Goal: Task Accomplishment & Management: Manage account settings

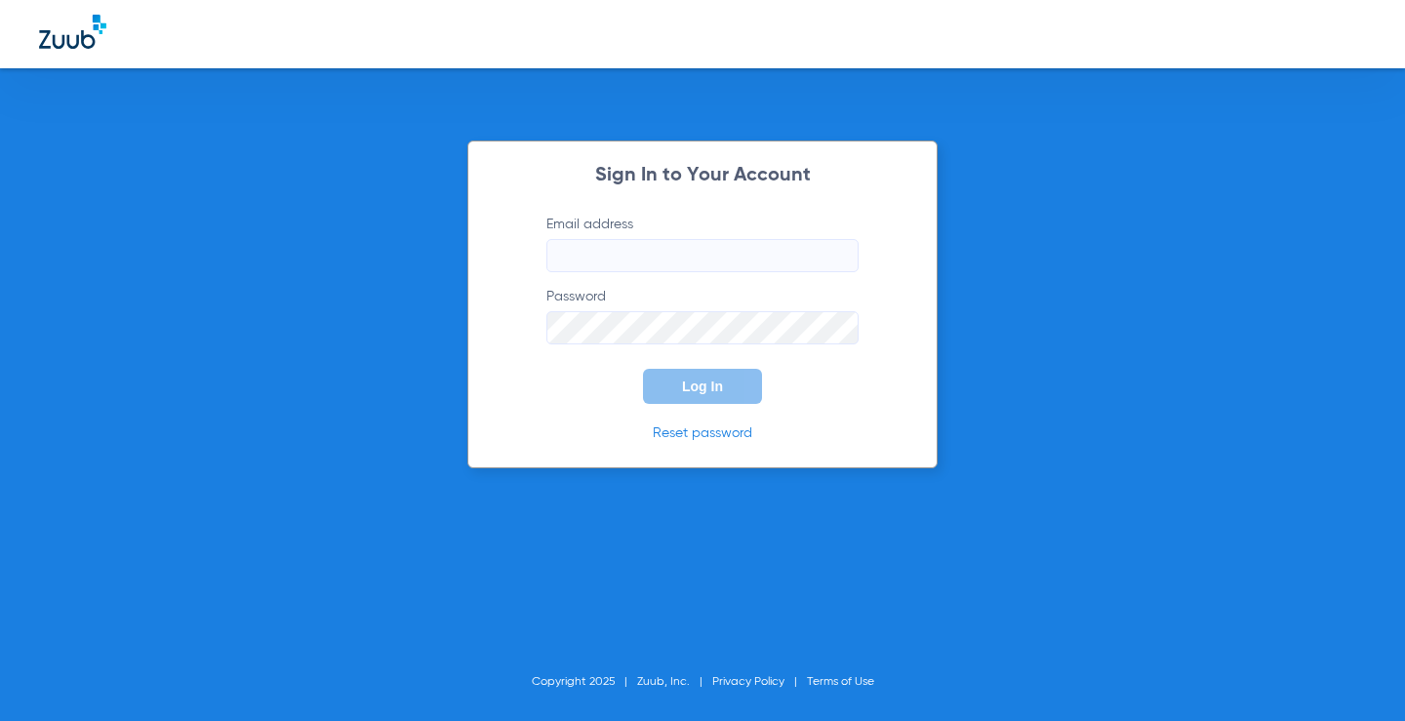
click at [690, 257] on input "Email address" at bounding box center [702, 255] width 312 height 33
type input "[EMAIL_ADDRESS][DOMAIN_NAME]"
click at [703, 379] on span "Log In" at bounding box center [702, 387] width 41 height 16
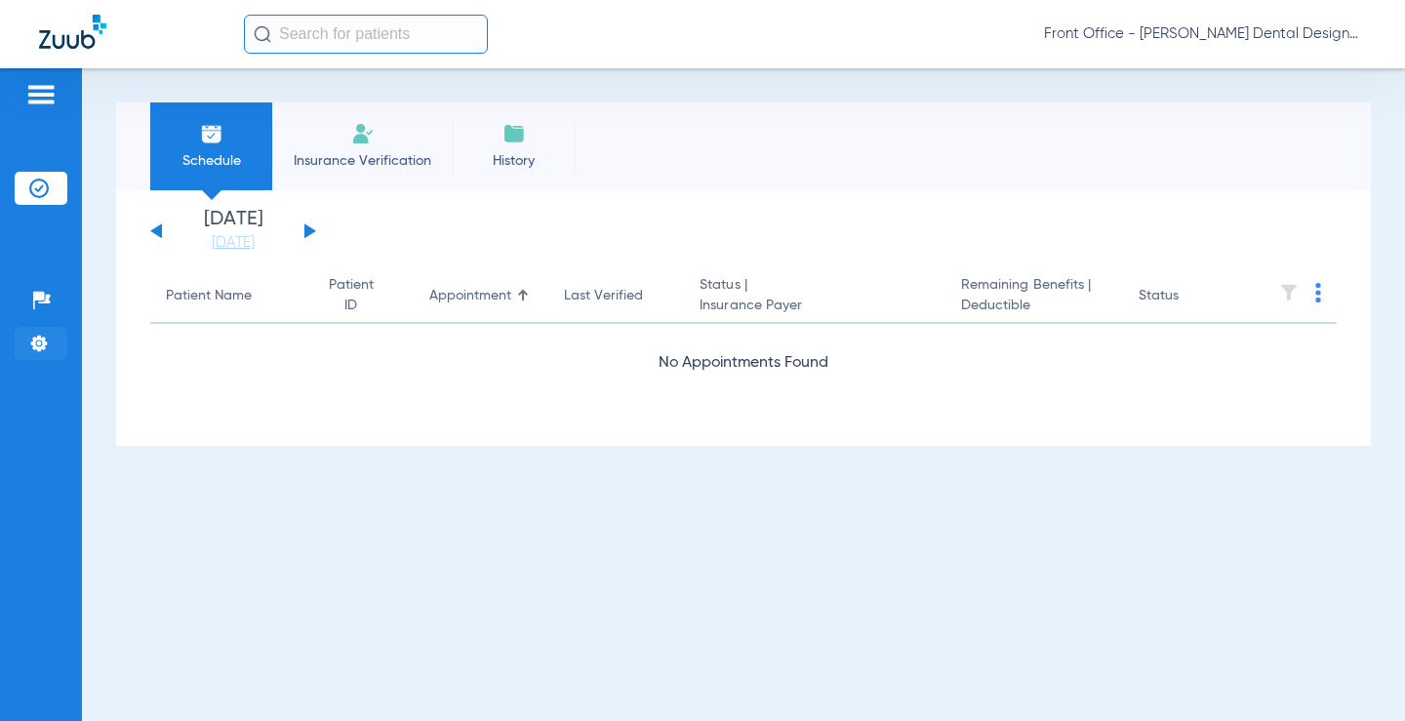
click at [33, 339] on img at bounding box center [39, 344] width 20 height 20
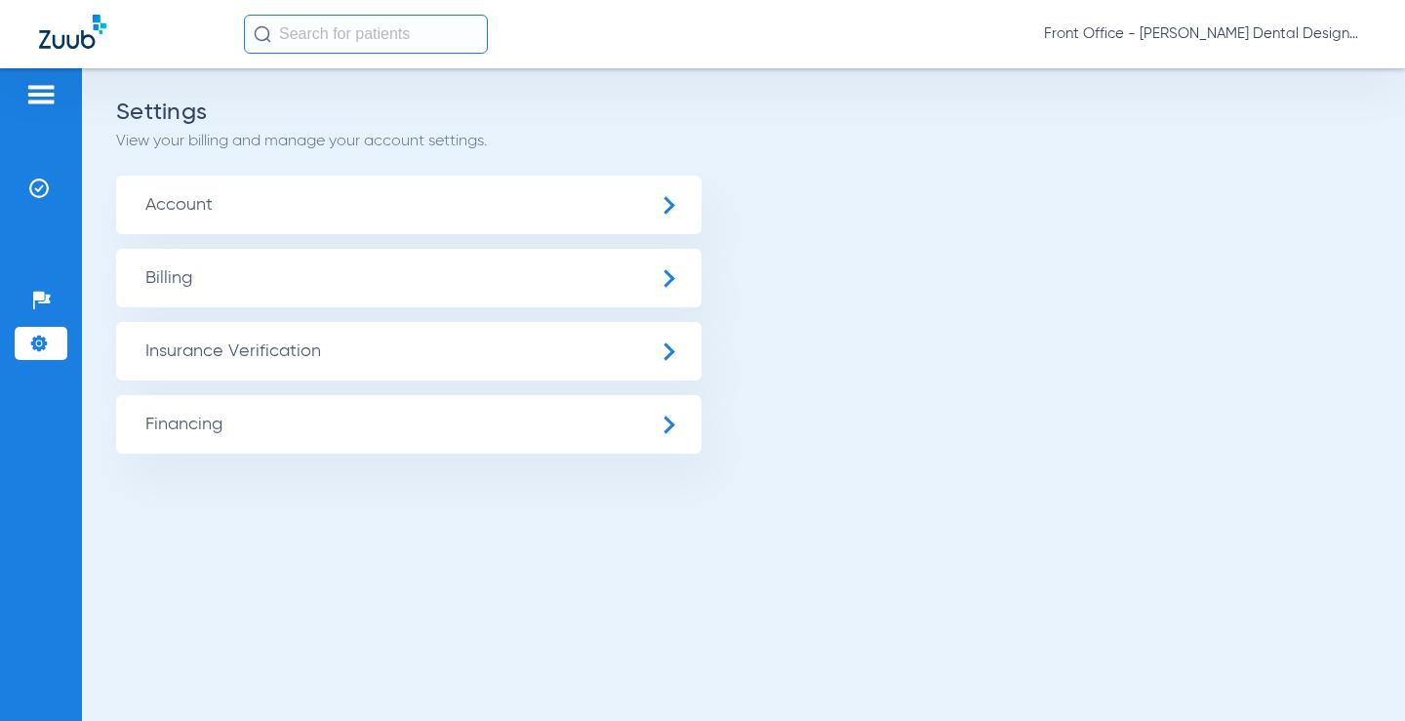
click at [675, 281] on span "Billing" at bounding box center [408, 278] width 585 height 59
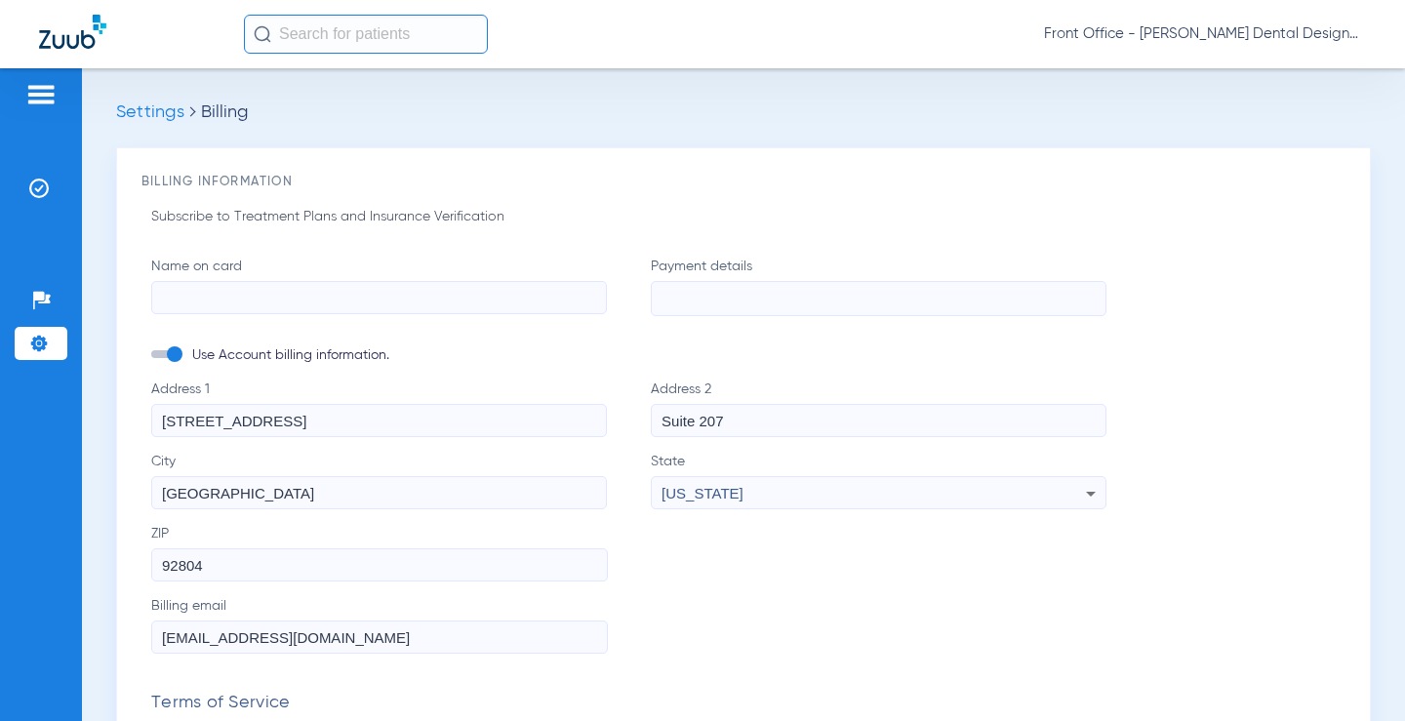
click at [339, 307] on input "Name on card" at bounding box center [379, 297] width 456 height 33
type input "[PERSON_NAME]"
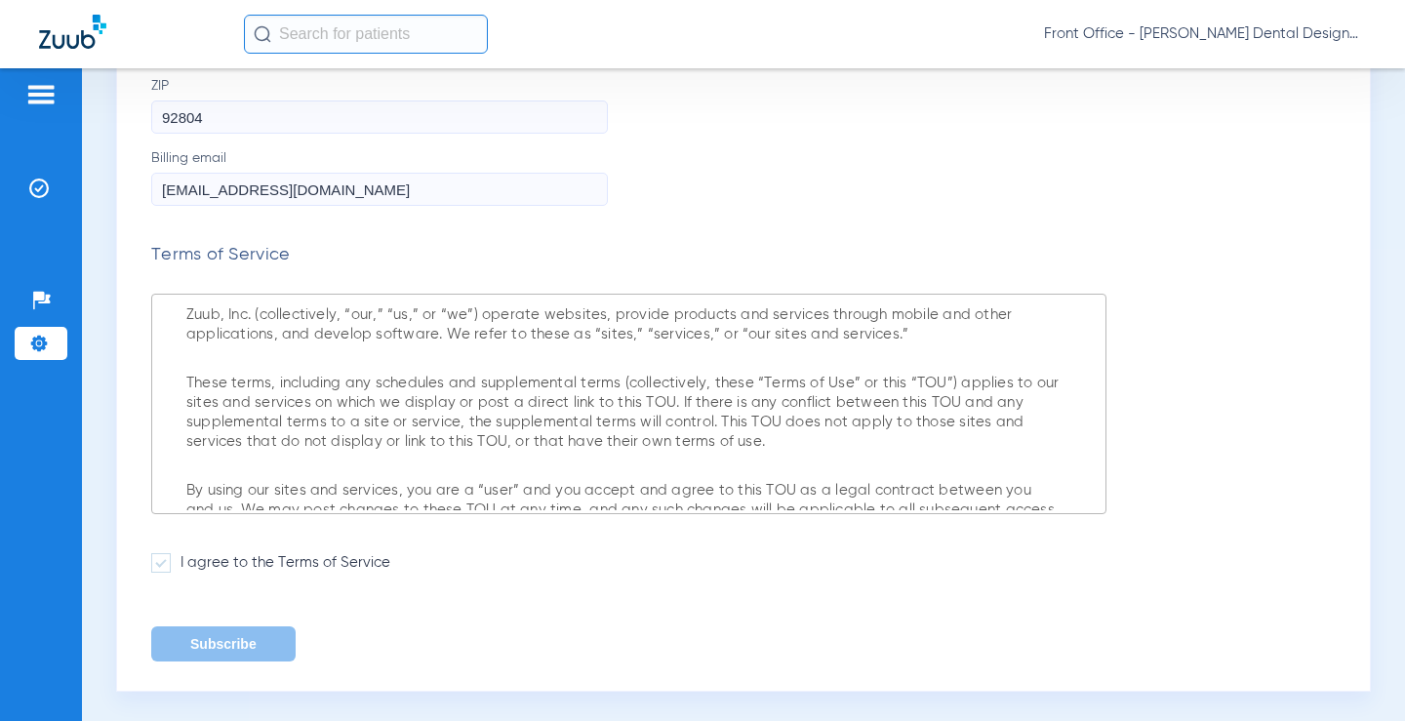
scroll to position [453, 0]
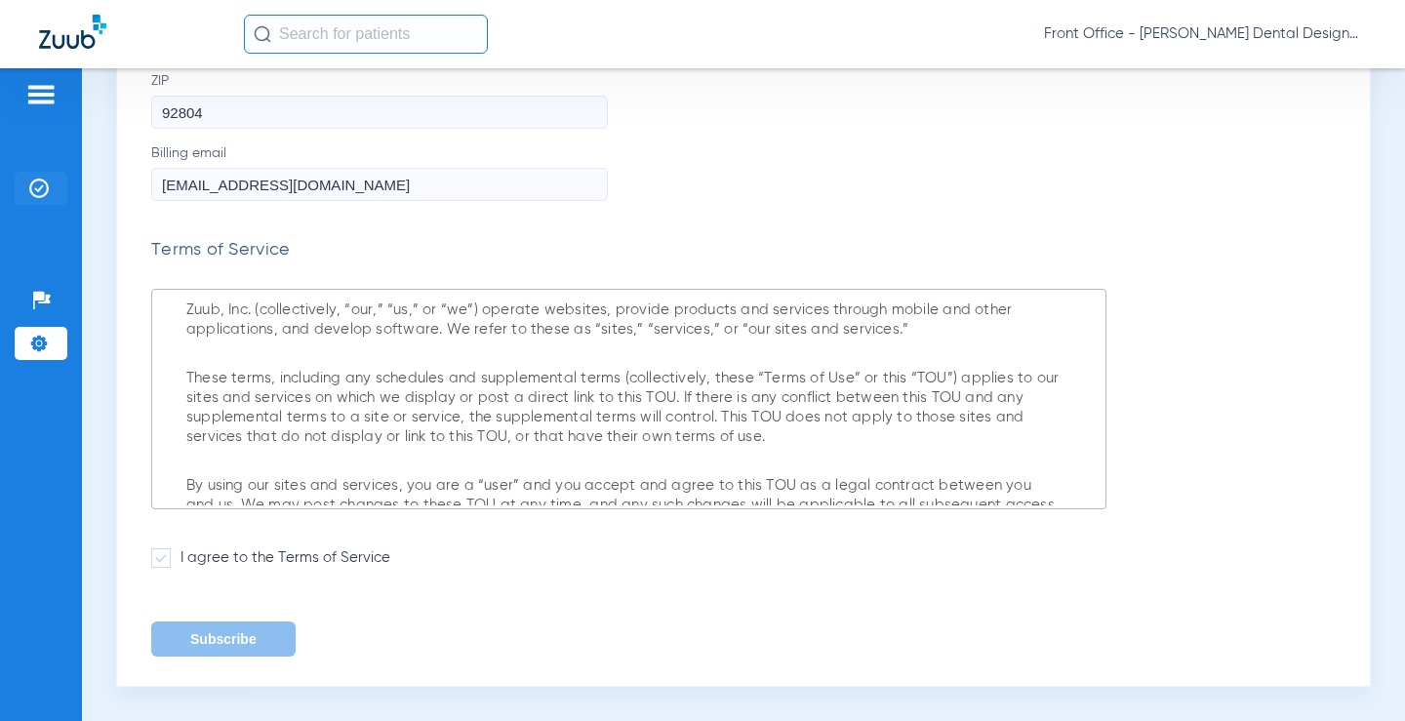
click at [35, 190] on div "Patients Insurance Verification Setup Help Center Settings Settings Billing Bil…" at bounding box center [702, 428] width 1405 height 721
click at [437, 232] on form "Name on card [PERSON_NAME] Payment details Use Account billing information. Add…" at bounding box center [628, 233] width 955 height 858
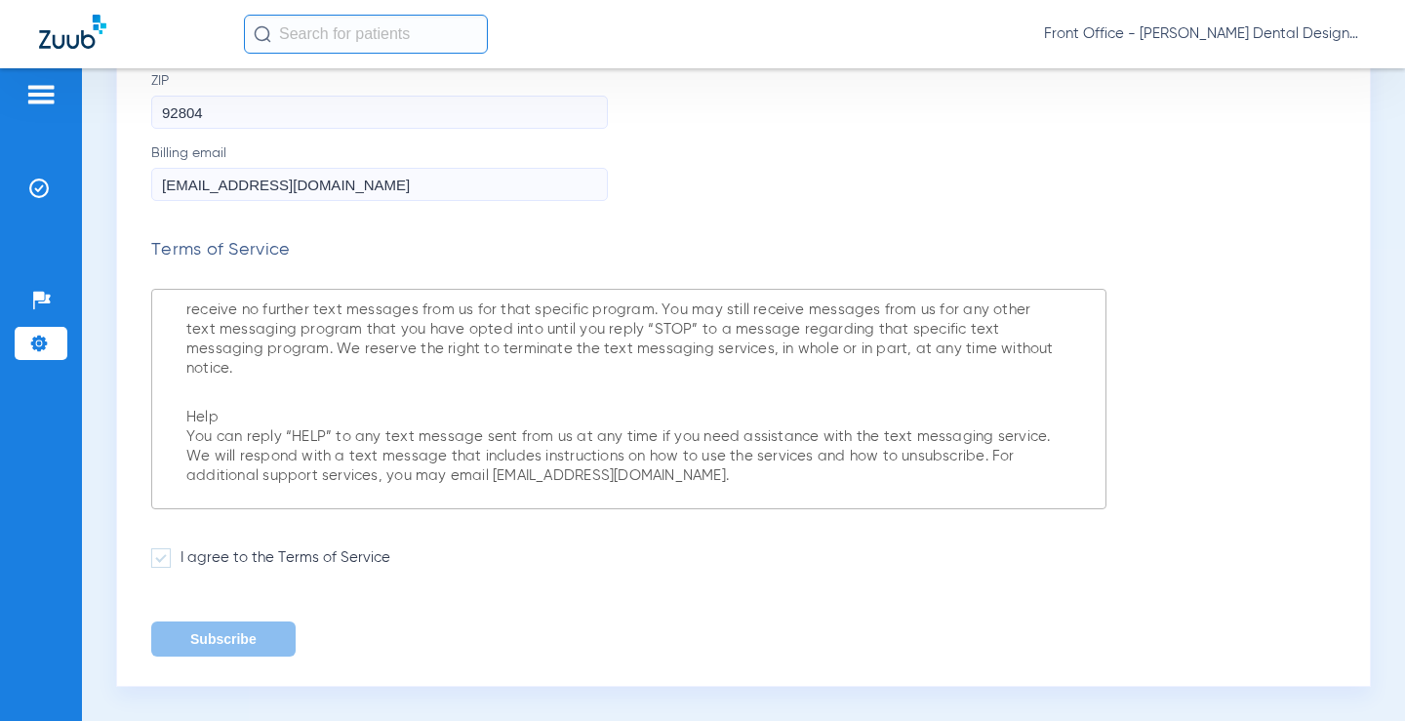
scroll to position [0, 0]
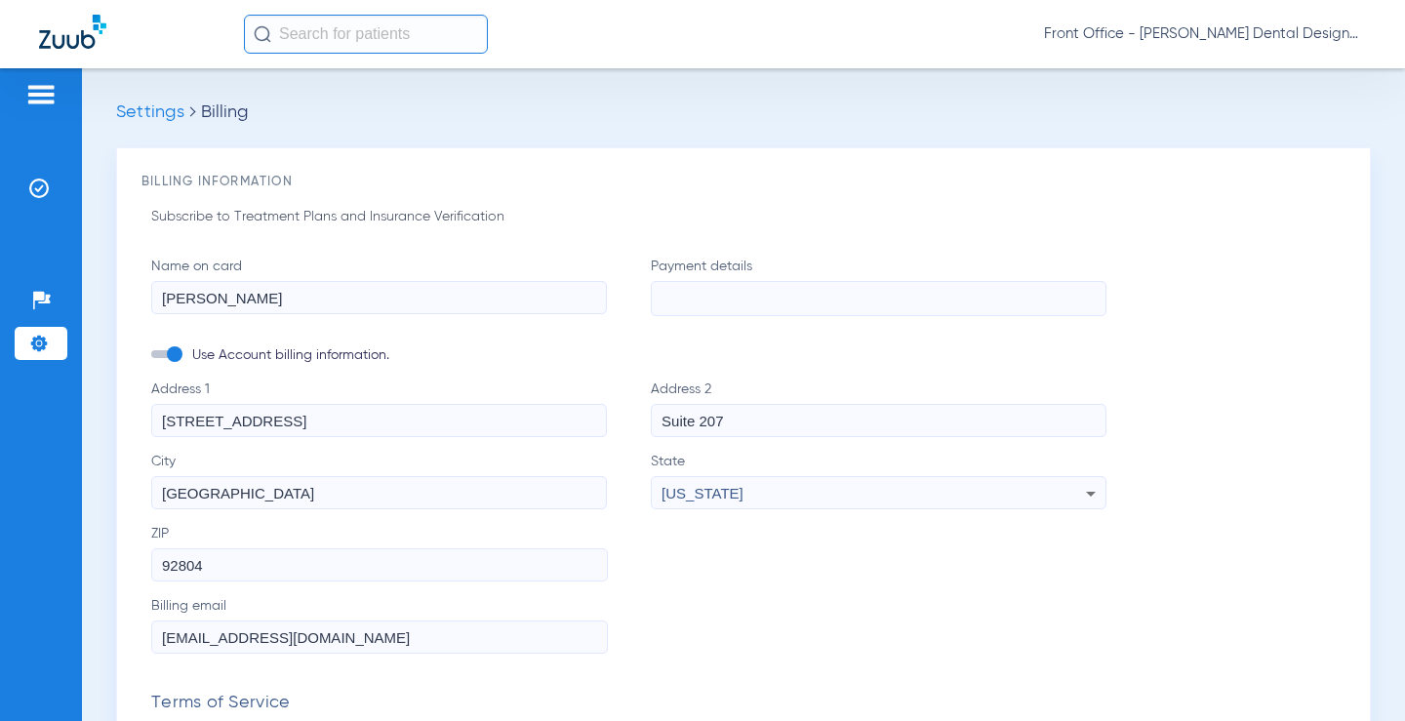
click at [1067, 340] on form "Name on card [PERSON_NAME] Payment details Use Account billing information. Add…" at bounding box center [628, 686] width 955 height 858
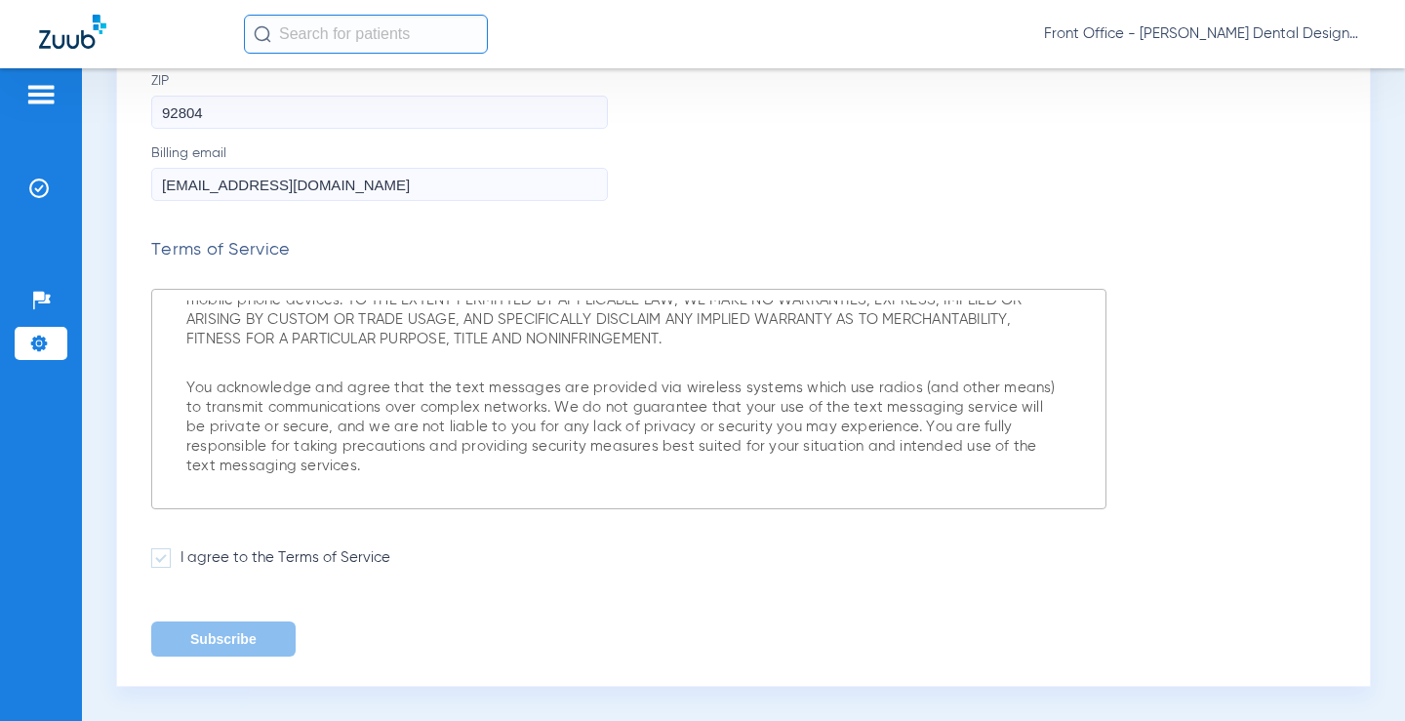
scroll to position [12275, 0]
click at [165, 561] on span at bounding box center [161, 558] width 20 height 20
click at [184, 551] on input "I agree to the Terms of Service" at bounding box center [184, 551] width 0 height 0
click at [241, 641] on button "Subscribe" at bounding box center [223, 639] width 144 height 35
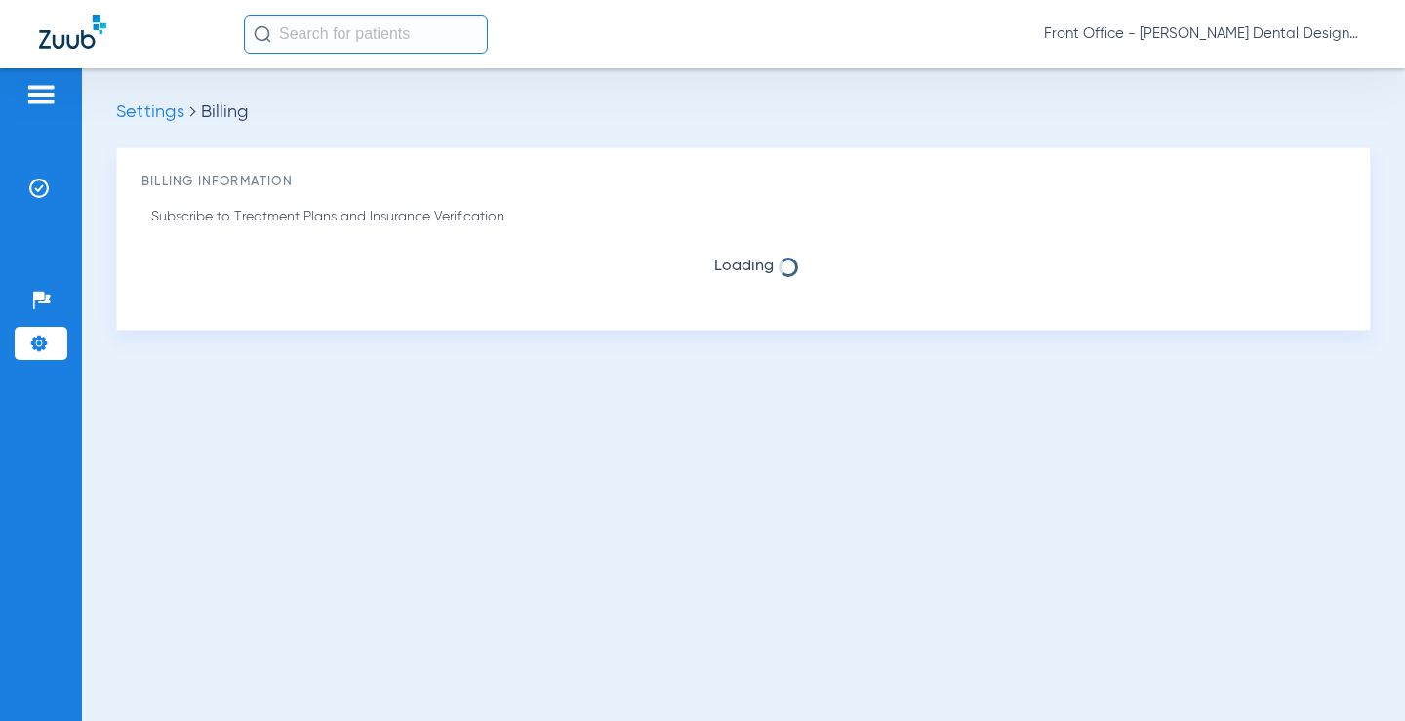
scroll to position [0, 0]
